Goal: Information Seeking & Learning: Learn about a topic

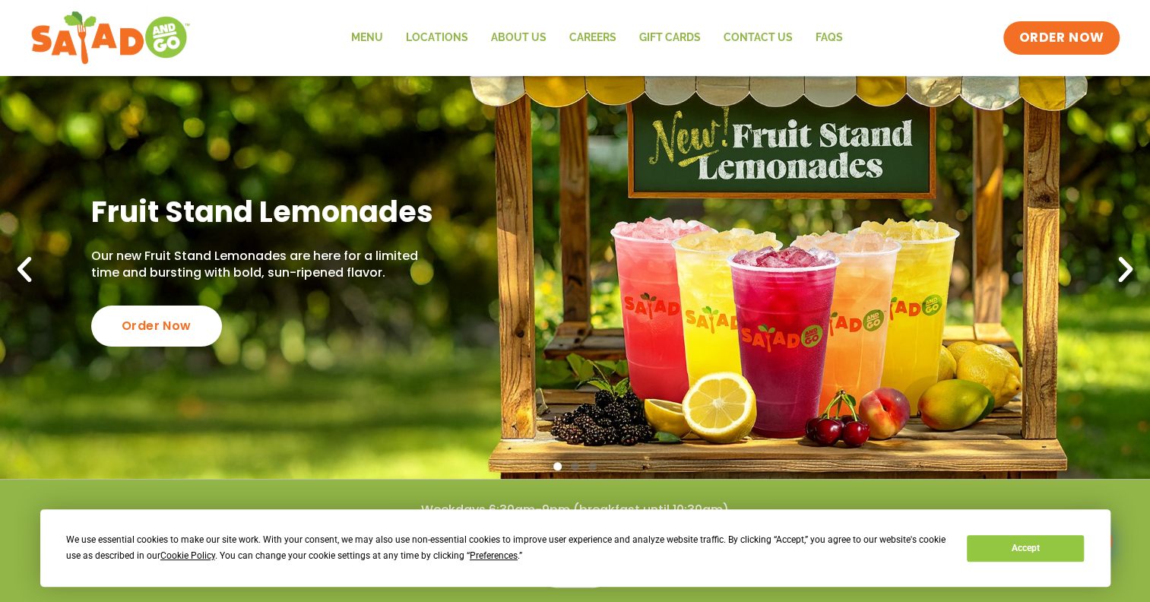
scroll to position [76, 0]
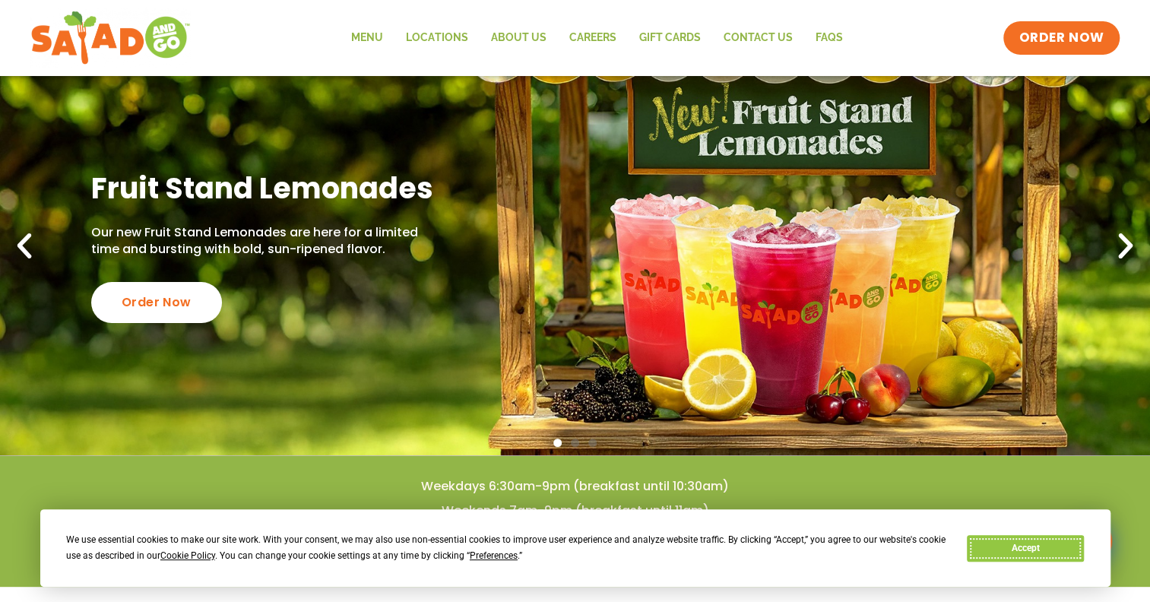
click at [1001, 543] on button "Accept" at bounding box center [1025, 548] width 117 height 27
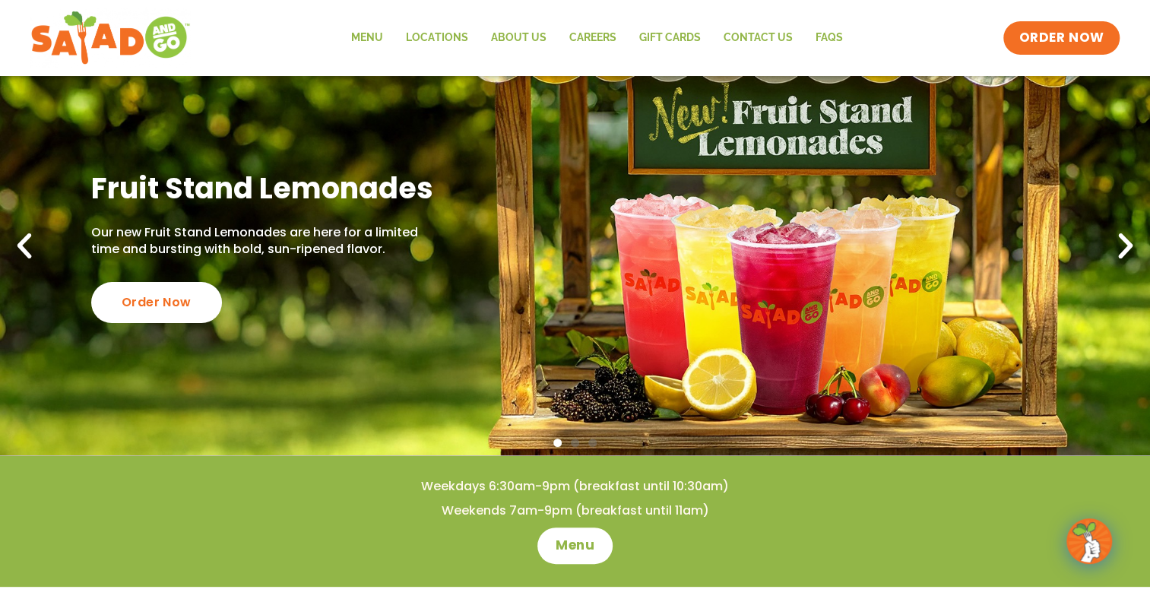
scroll to position [152, 0]
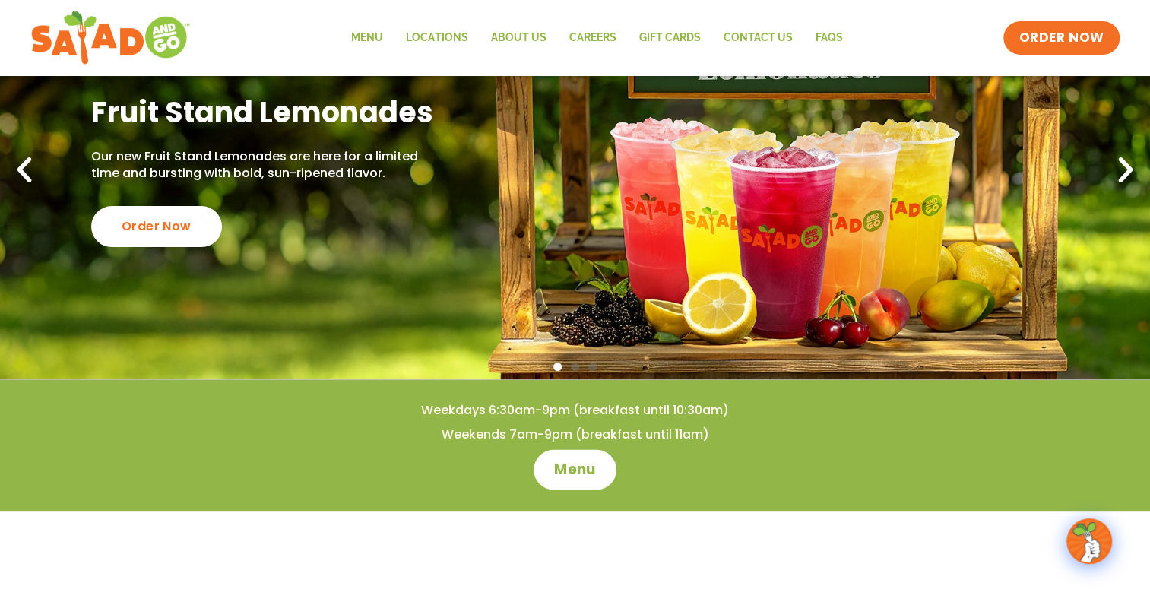
click at [566, 468] on span "Menu" at bounding box center [574, 470] width 43 height 20
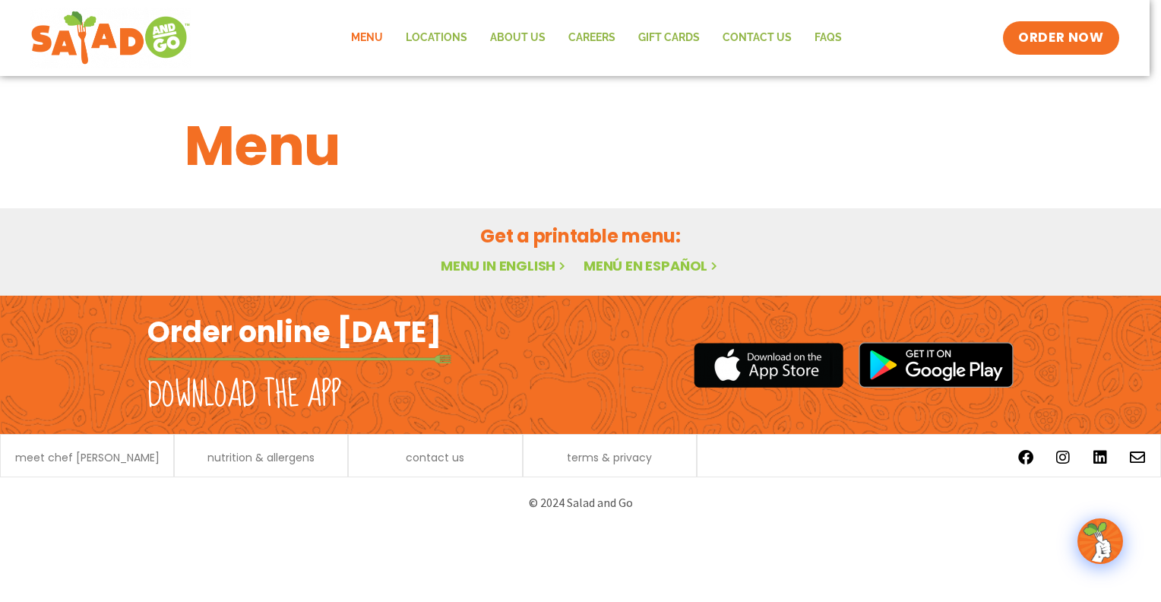
click at [507, 264] on link "Menu in English" at bounding box center [505, 265] width 128 height 19
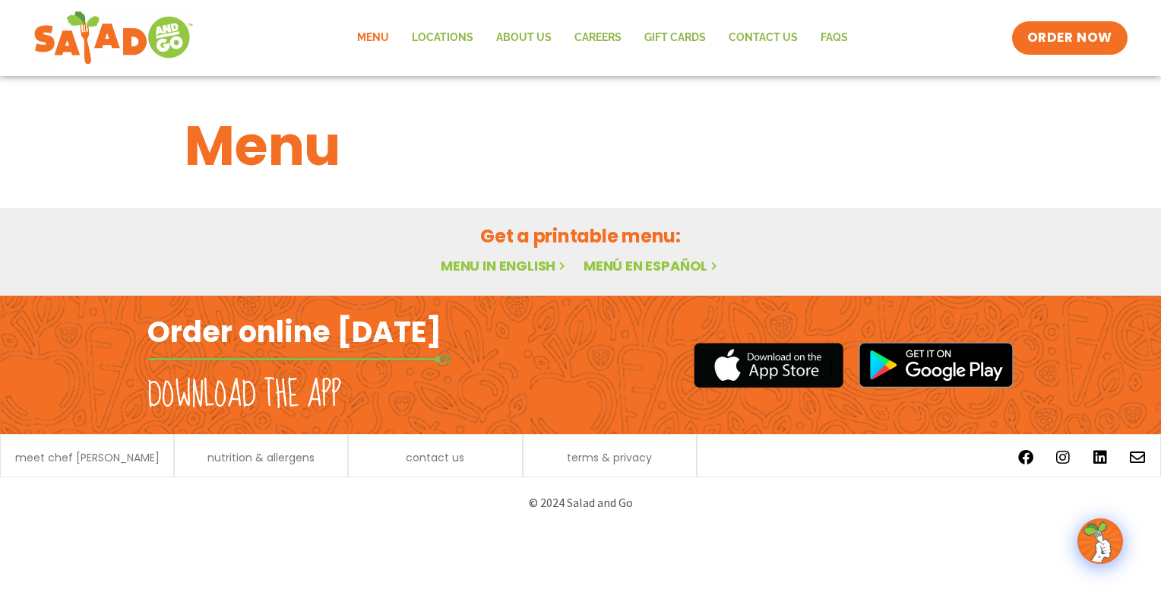
click at [527, 262] on link "Menu in English" at bounding box center [505, 265] width 128 height 19
click at [1094, 539] on img at bounding box center [1100, 541] width 43 height 43
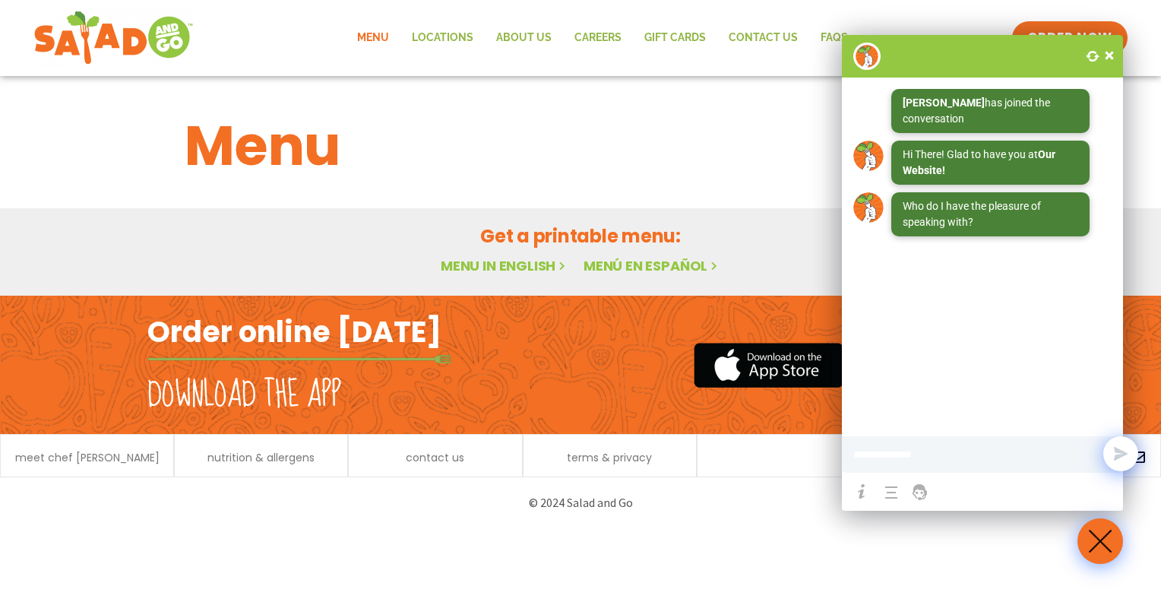
click at [1110, 55] on span at bounding box center [1109, 55] width 15 height 15
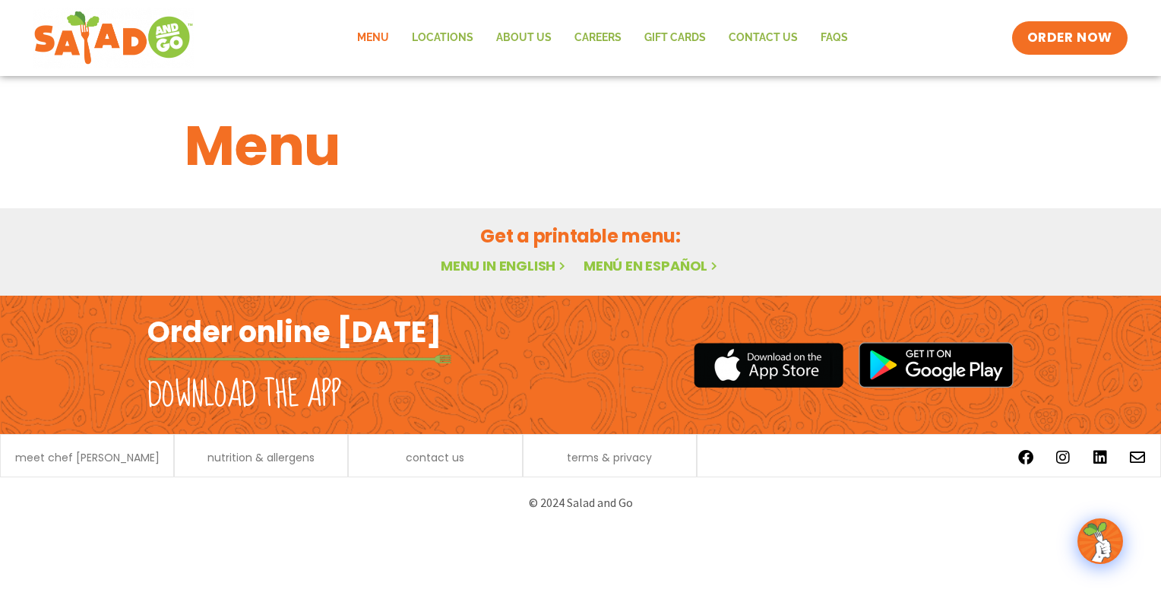
click at [377, 38] on link "Menu" at bounding box center [373, 38] width 55 height 35
click at [151, 36] on img at bounding box center [114, 38] width 144 height 55
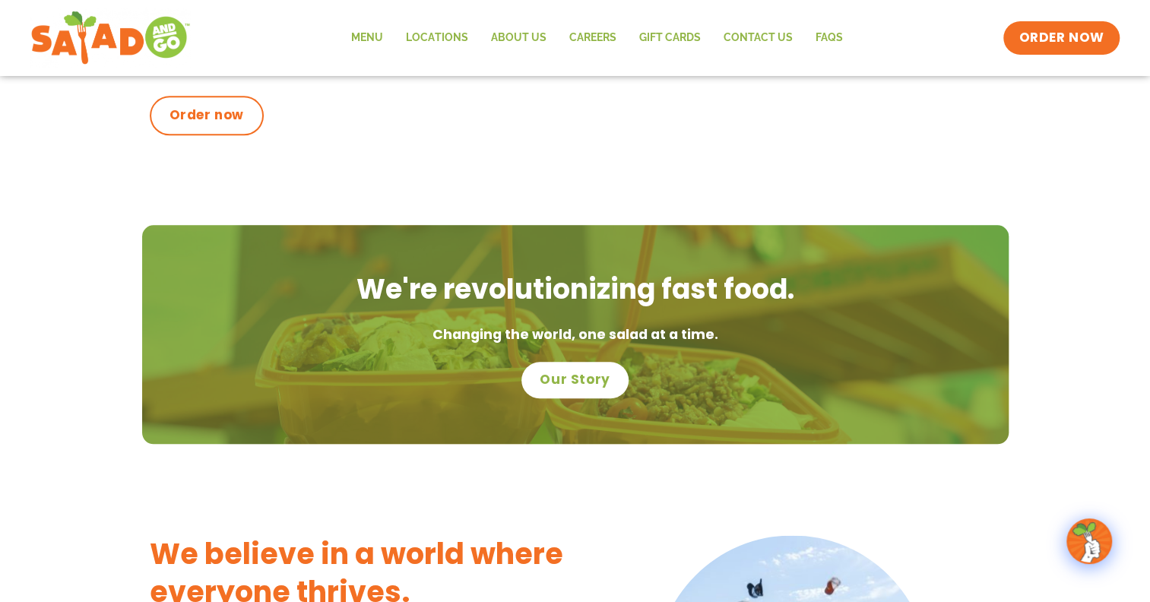
scroll to position [836, 0]
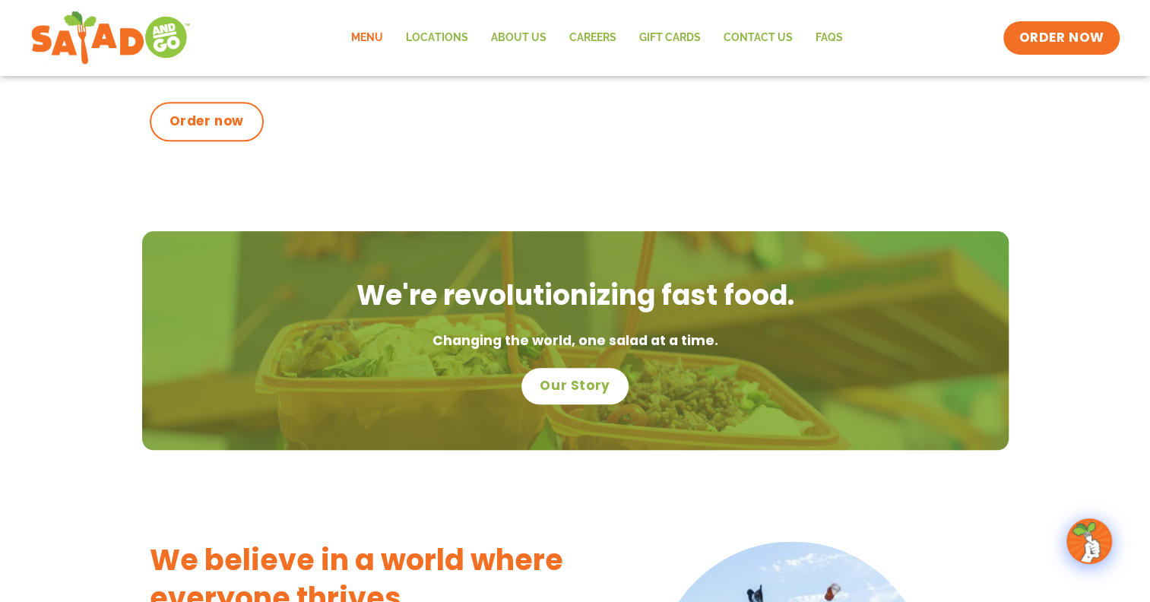
click at [372, 36] on link "Menu" at bounding box center [367, 38] width 55 height 35
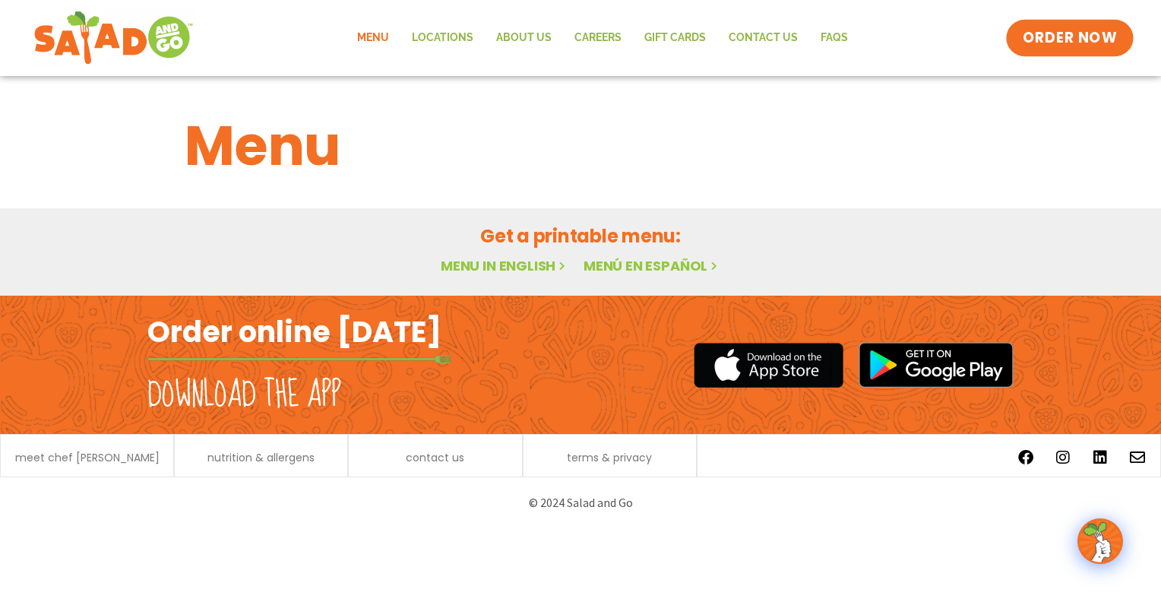
click at [1066, 39] on span "ORDER NOW" at bounding box center [1070, 38] width 94 height 20
